Goal: Information Seeking & Learning: Learn about a topic

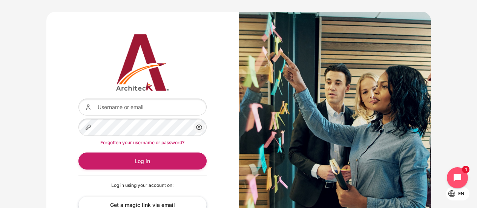
click at [162, 113] on input "Username or email" at bounding box center [142, 106] width 128 height 17
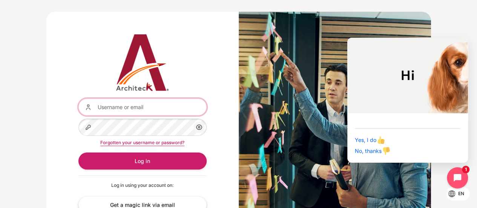
click at [134, 109] on input "Username or email" at bounding box center [142, 106] width 128 height 17
click at [63, 96] on div "Username or email Password Show/Hide Password Forgotten your username or passwo…" at bounding box center [142, 124] width 192 height 224
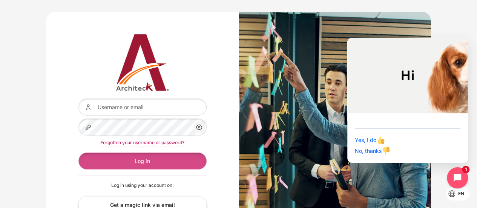
scroll to position [38, 0]
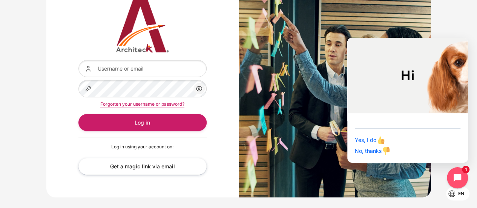
click at [147, 102] on link "Forgotten your username or password?" at bounding box center [142, 104] width 84 height 6
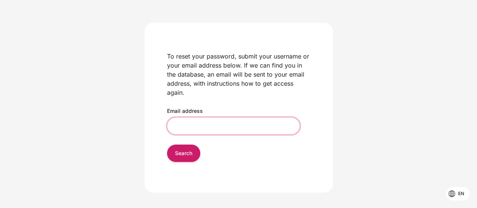
click at [194, 126] on input "Email address" at bounding box center [233, 125] width 133 height 17
type input "Naphinya.R@bts.com"
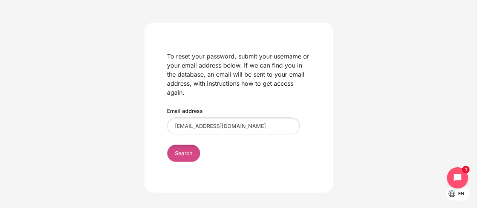
click at [189, 158] on input "Search" at bounding box center [183, 152] width 33 height 17
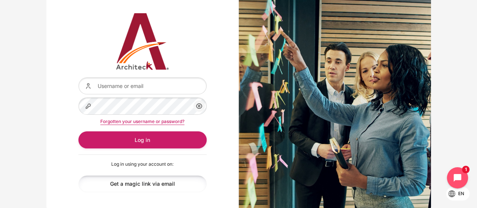
scroll to position [38, 0]
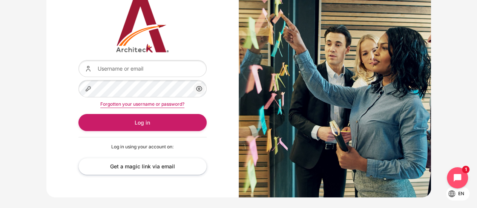
click at [151, 101] on link "Forgotten your username or password?" at bounding box center [142, 104] width 84 height 6
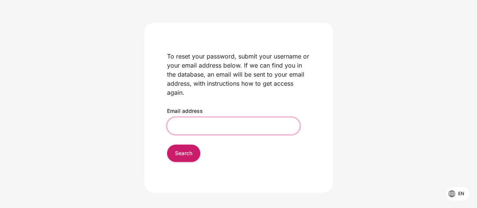
click at [192, 119] on input "Email address" at bounding box center [233, 125] width 133 height 17
type input "naphinya.rassamitat@bts.com"
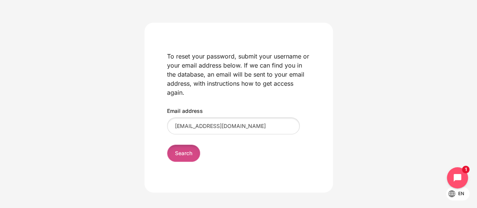
click at [184, 156] on input "Search" at bounding box center [183, 152] width 33 height 17
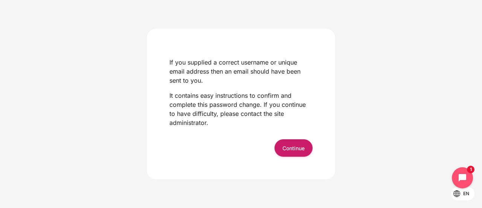
click at [270, 143] on form "Continue" at bounding box center [241, 147] width 143 height 17
click at [316, 153] on div "If you supplied a correct username or unique email address then an email should…" at bounding box center [241, 104] width 188 height 150
click at [308, 150] on button "Continue" at bounding box center [294, 147] width 38 height 17
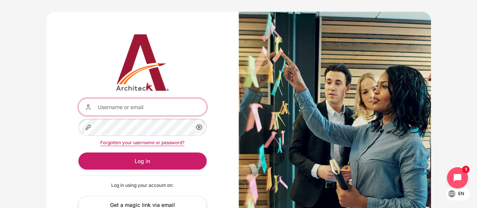
click at [150, 110] on input "Username or email" at bounding box center [142, 106] width 128 height 17
click at [60, 134] on div "Username or email Password Show/Hide Password Forgotten your username or passwo…" at bounding box center [142, 124] width 192 height 224
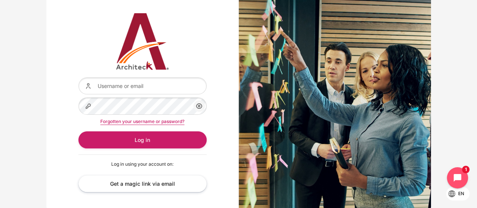
scroll to position [38, 0]
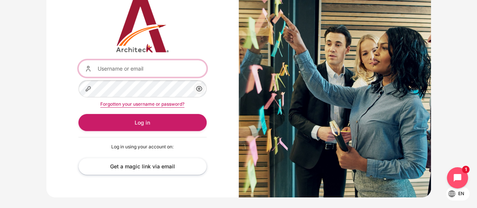
click at [130, 70] on input "Username or email" at bounding box center [142, 68] width 128 height 17
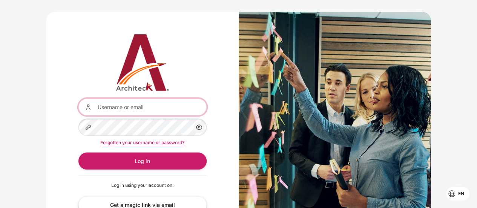
click at [147, 109] on input "Username or email" at bounding box center [142, 106] width 128 height 17
type input "[EMAIL_ADDRESS][DOMAIN_NAME]"
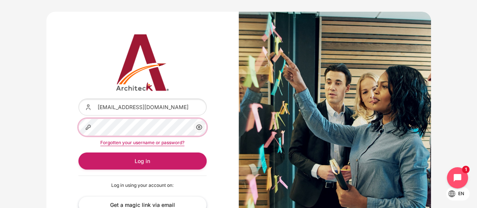
click at [78, 152] on button "Log in" at bounding box center [142, 160] width 128 height 17
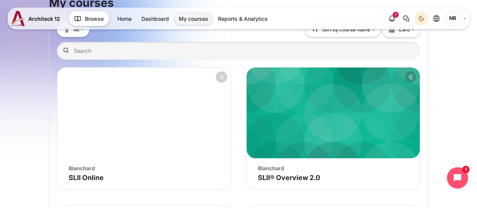
scroll to position [113, 0]
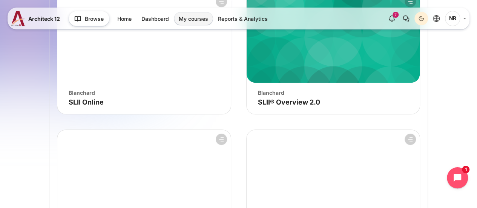
click at [141, 65] on figure "Course overview" at bounding box center [143, 37] width 173 height 90
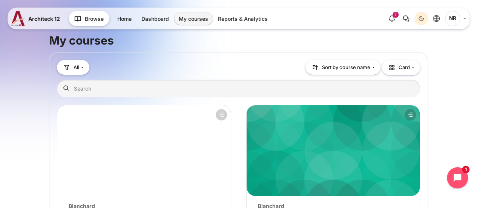
click at [341, 146] on figure "Course overview" at bounding box center [332, 150] width 173 height 90
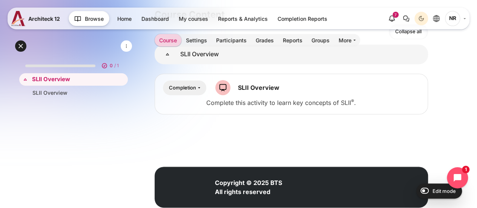
scroll to position [154, 0]
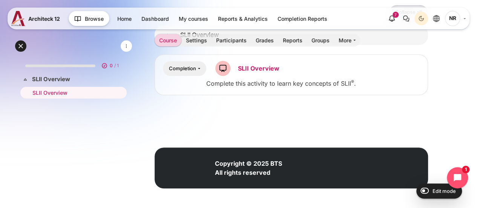
click at [247, 68] on link "SLII Overview SCORM package" at bounding box center [258, 68] width 41 height 8
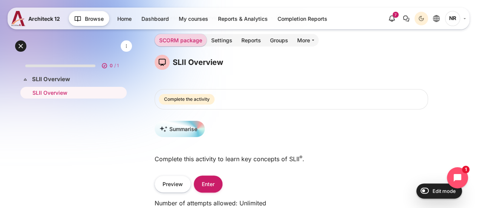
scroll to position [38, 0]
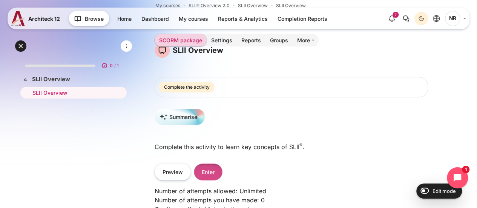
click at [200, 165] on button "Enter" at bounding box center [208, 171] width 29 height 17
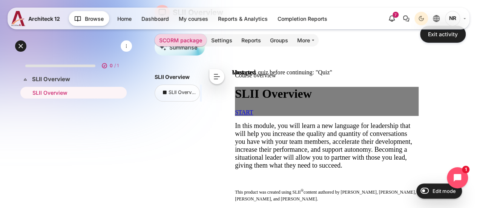
click at [253, 115] on span "START" at bounding box center [244, 112] width 18 height 6
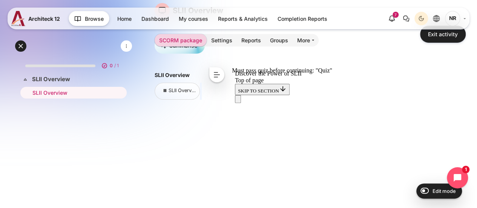
scroll to position [38, 0]
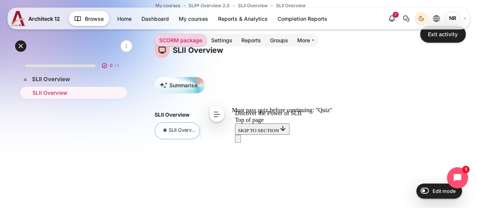
click at [173, 132] on link "SLII Overview" at bounding box center [180, 130] width 38 height 6
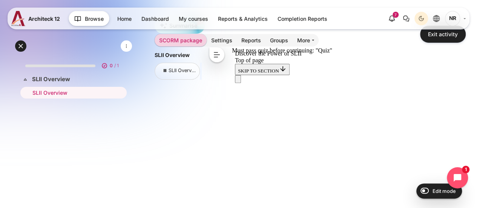
scroll to position [113, 0]
